Goal: Navigation & Orientation: Find specific page/section

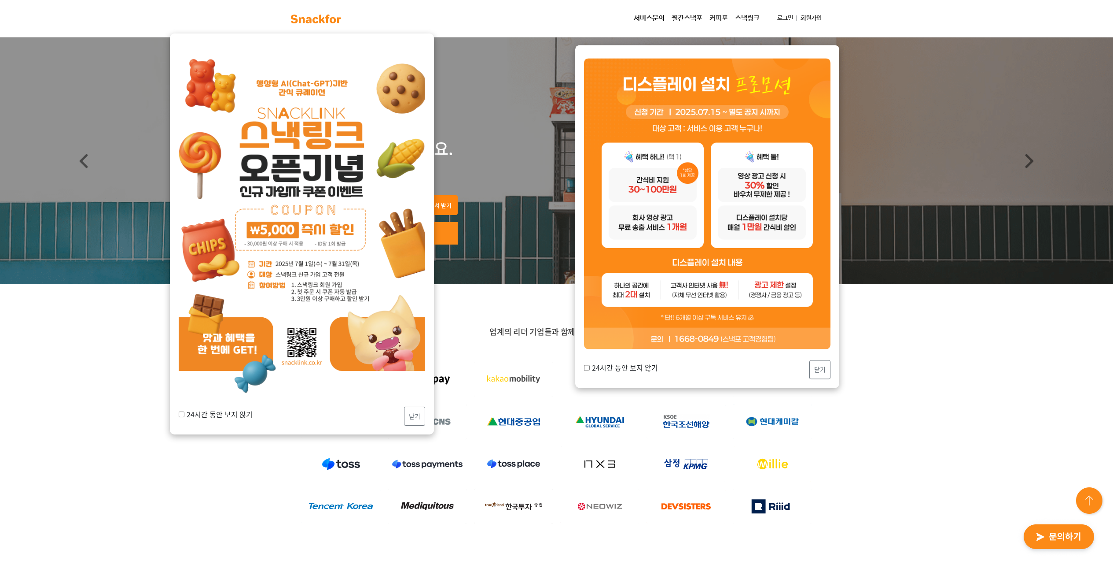
click at [227, 413] on label "24시간 동안 보지 않기" at bounding box center [216, 414] width 74 height 11
click at [184, 413] on input "24시간 동안 보지 않기" at bounding box center [182, 414] width 6 height 6
checkbox input "true"
click at [408, 415] on button "닫기" at bounding box center [414, 415] width 21 height 19
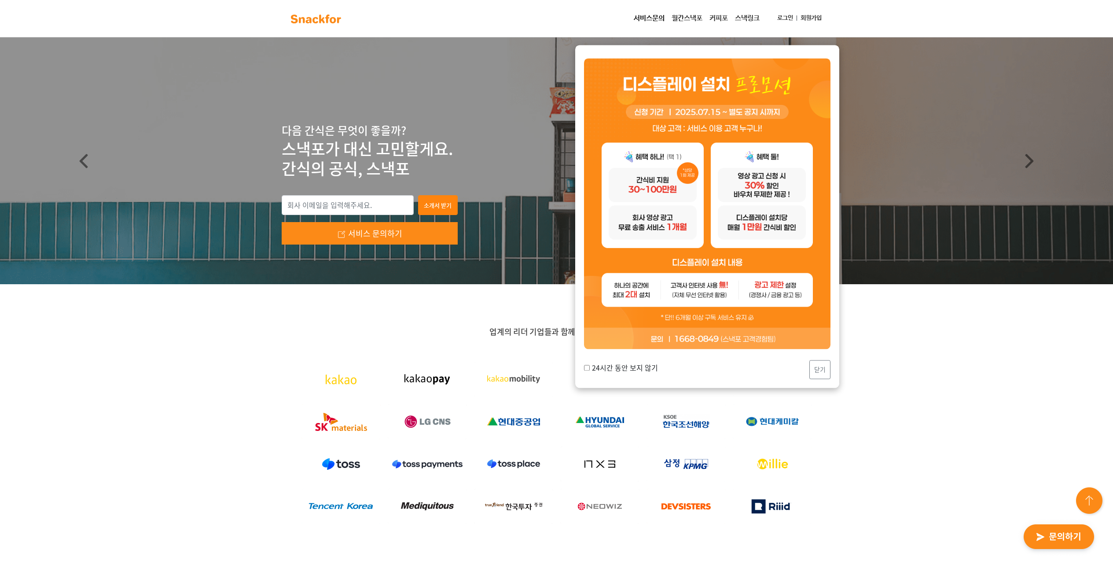
click at [644, 367] on label "24시간 동안 보지 않기" at bounding box center [621, 367] width 74 height 11
click at [590, 367] on input "24시간 동안 보지 않기" at bounding box center [587, 368] width 6 height 6
checkbox input "true"
click at [820, 364] on button "닫기" at bounding box center [820, 369] width 21 height 19
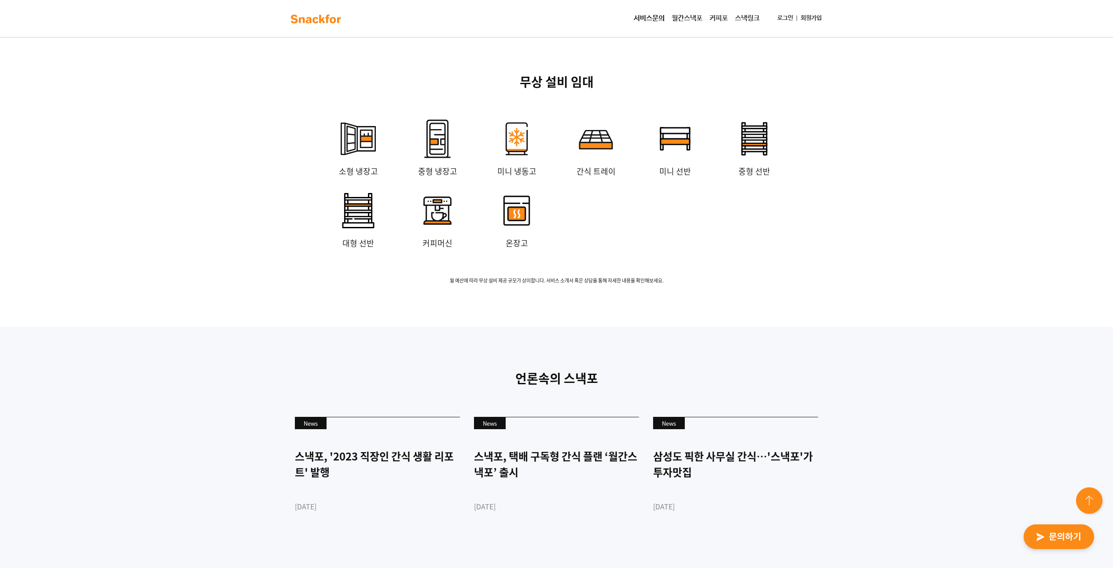
scroll to position [2115, 0]
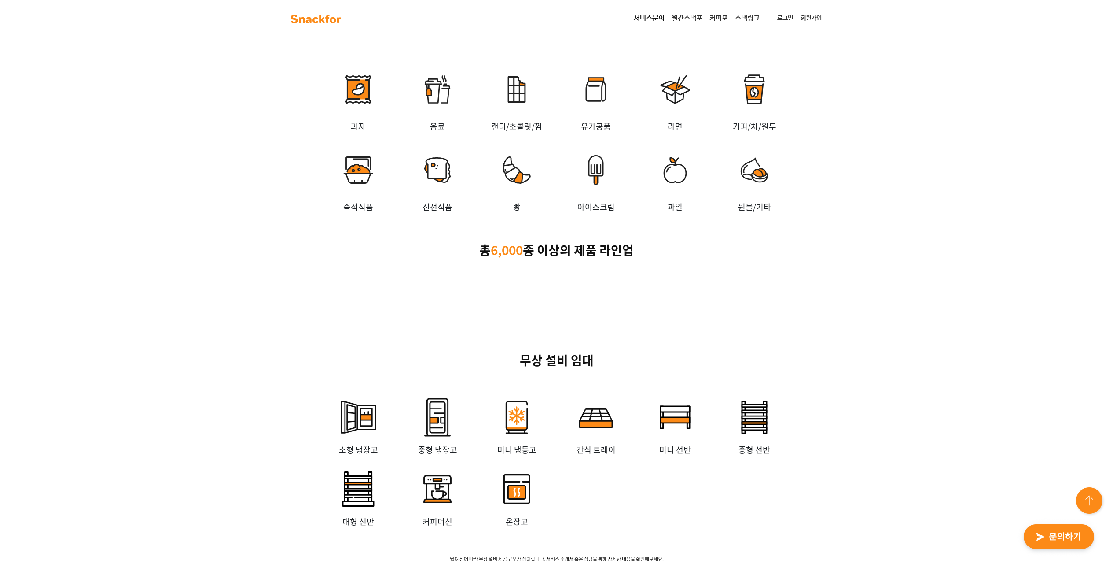
scroll to position [2115, 0]
